Goal: Find specific page/section: Find specific page/section

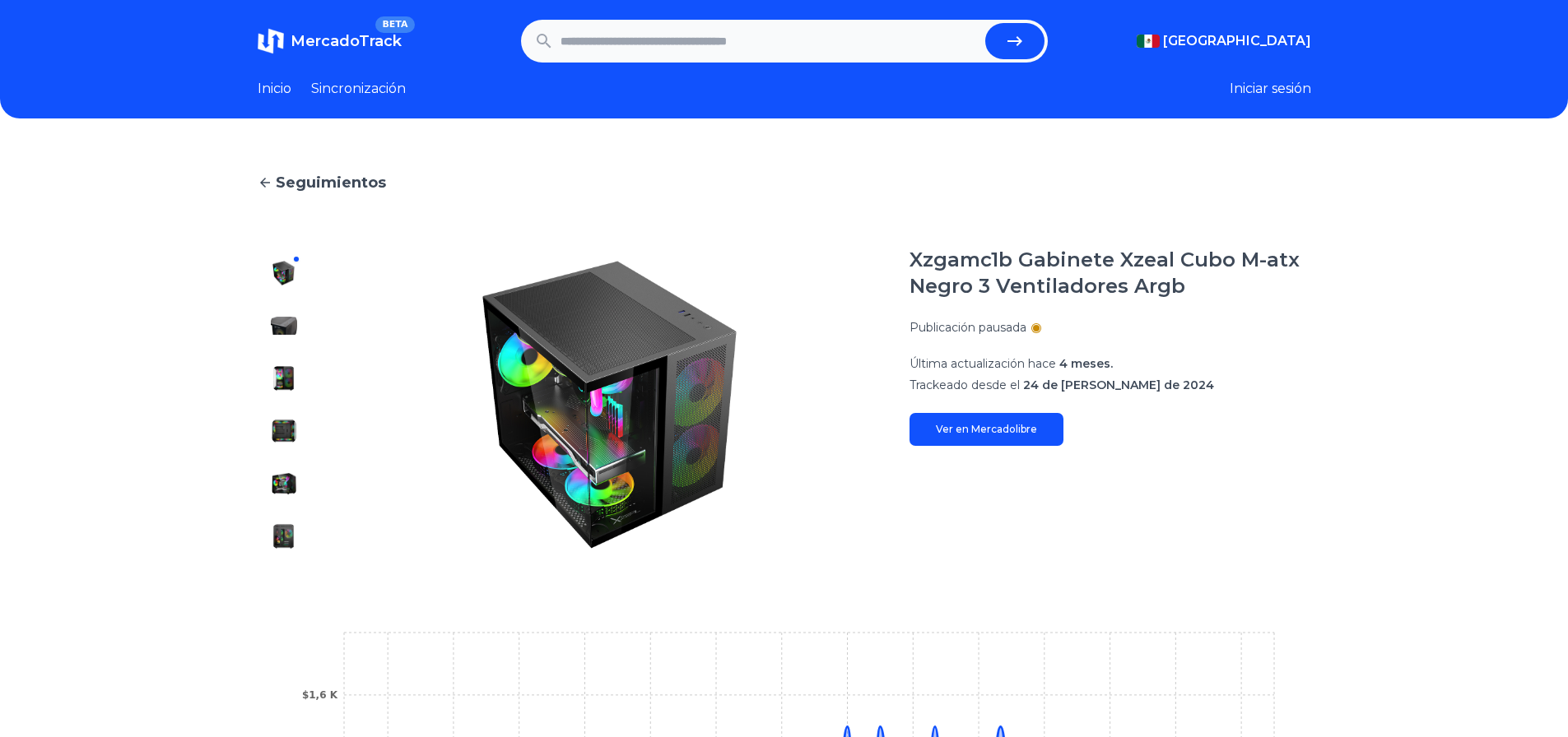
drag, startPoint x: 651, startPoint y: 229, endPoint x: 673, endPoint y: 198, distance: 38.0
click at [1311, 92] on font "Iniciar sesión" at bounding box center [1270, 88] width 81 height 16
click at [1318, 250] on div "Seguimientos Xzgamc1b Gabinete Xzeal Cubo M-atx Negro 3 Ventiladores Argb Publi…" at bounding box center [784, 601] width 1568 height 914
click at [1307, 250] on icon at bounding box center [1301, 256] width 19 height 19
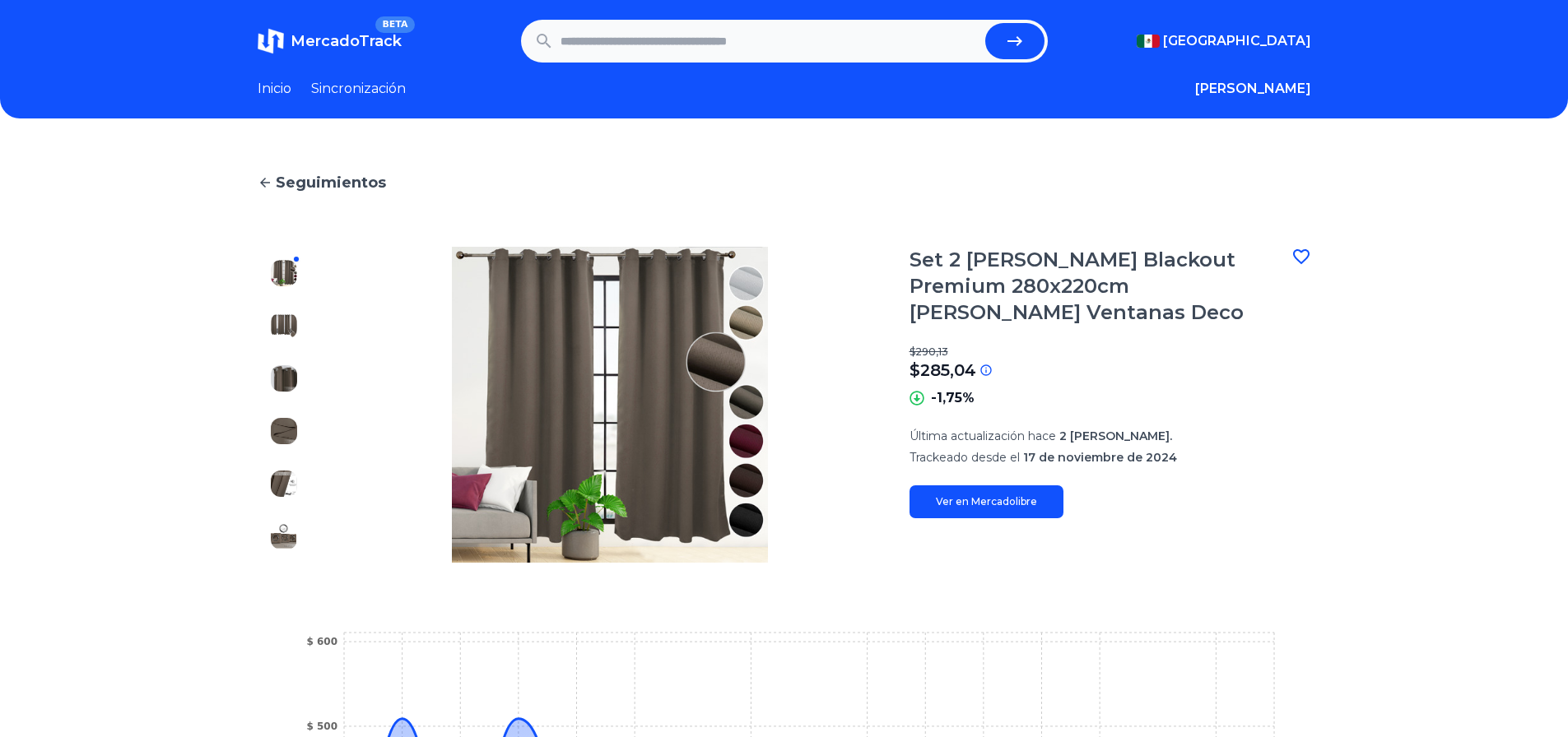
click at [287, 328] on img at bounding box center [283, 325] width 26 height 26
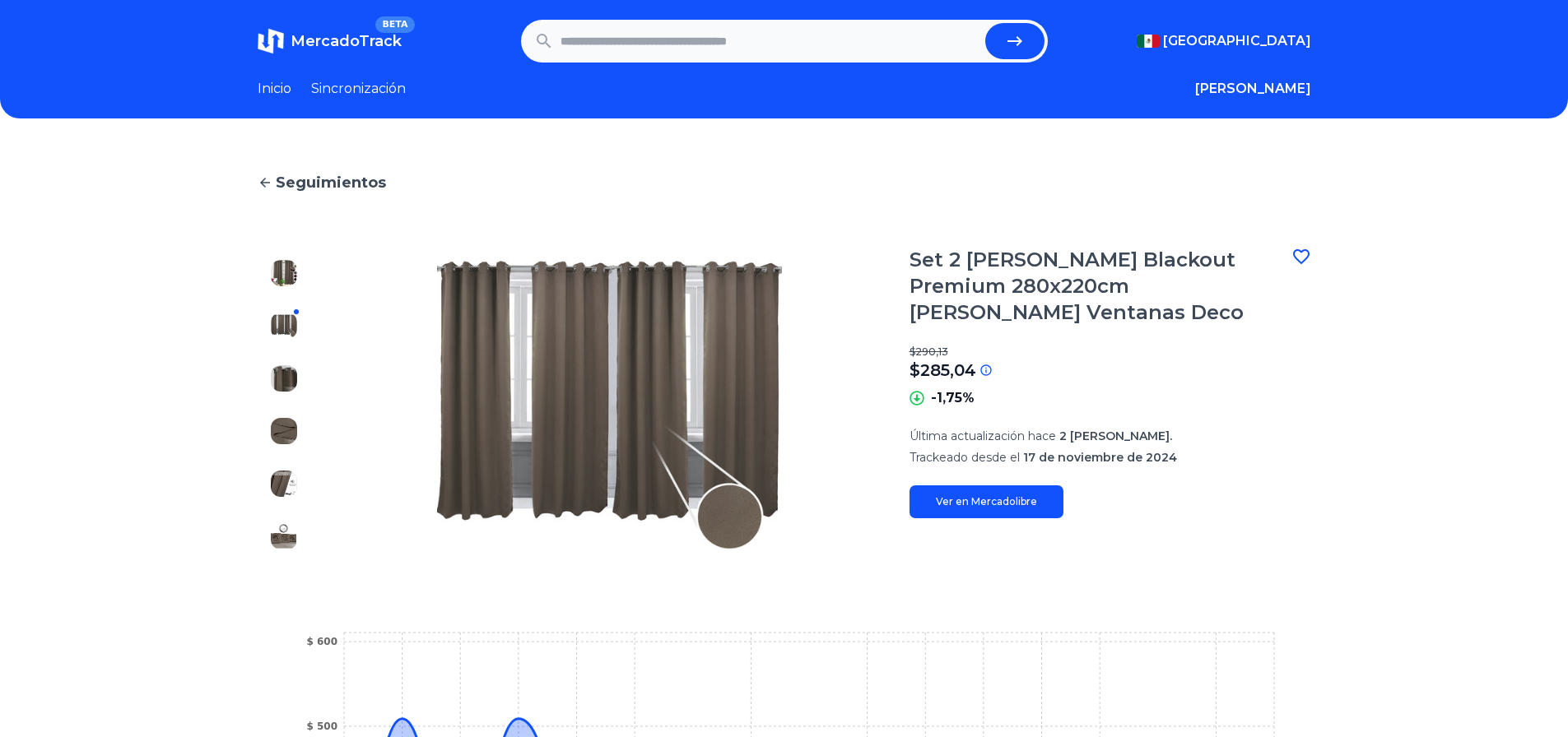
drag, startPoint x: 296, startPoint y: 401, endPoint x: 299, endPoint y: 418, distance: 17.3
click at [297, 409] on div at bounding box center [284, 405] width 52 height 316
click at [296, 498] on div at bounding box center [284, 405] width 52 height 316
drag, startPoint x: 294, startPoint y: 518, endPoint x: 291, endPoint y: 546, distance: 28.2
click at [293, 540] on div at bounding box center [284, 405] width 52 height 316
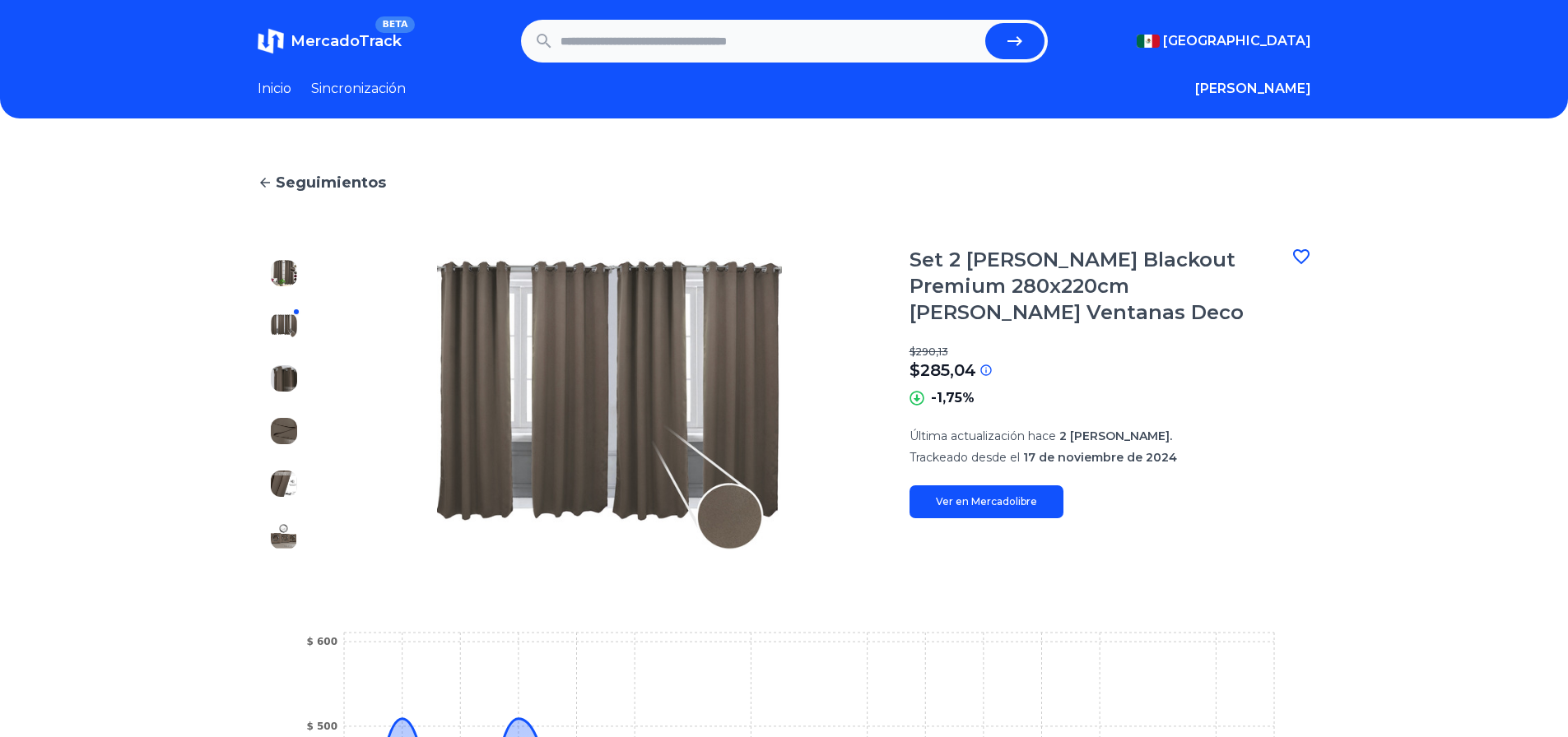
click at [289, 554] on div at bounding box center [284, 405] width 52 height 316
drag, startPoint x: 292, startPoint y: 509, endPoint x: 296, endPoint y: 480, distance: 29.3
click at [292, 506] on div at bounding box center [284, 405] width 52 height 316
click at [298, 482] on img at bounding box center [283, 483] width 26 height 26
